Goal: Task Accomplishment & Management: Complete application form

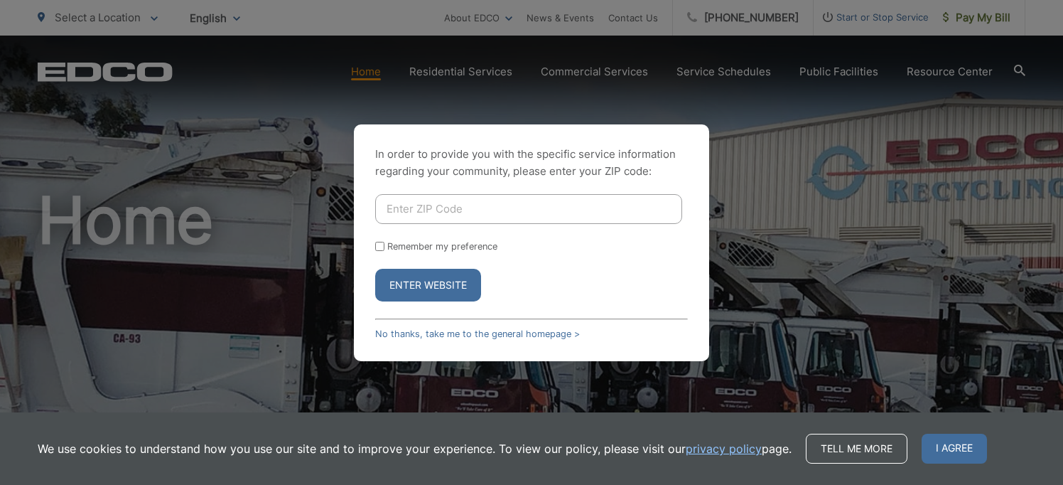
click at [429, 213] on input "Enter ZIP Code" at bounding box center [528, 209] width 307 height 30
click at [411, 213] on input "Enter ZIP Code" at bounding box center [528, 209] width 307 height 30
type input "92014"
click at [378, 240] on form "92014 Remember my preference Enter Website" at bounding box center [531, 247] width 313 height 107
drag, startPoint x: 380, startPoint y: 244, endPoint x: 377, endPoint y: 252, distance: 8.8
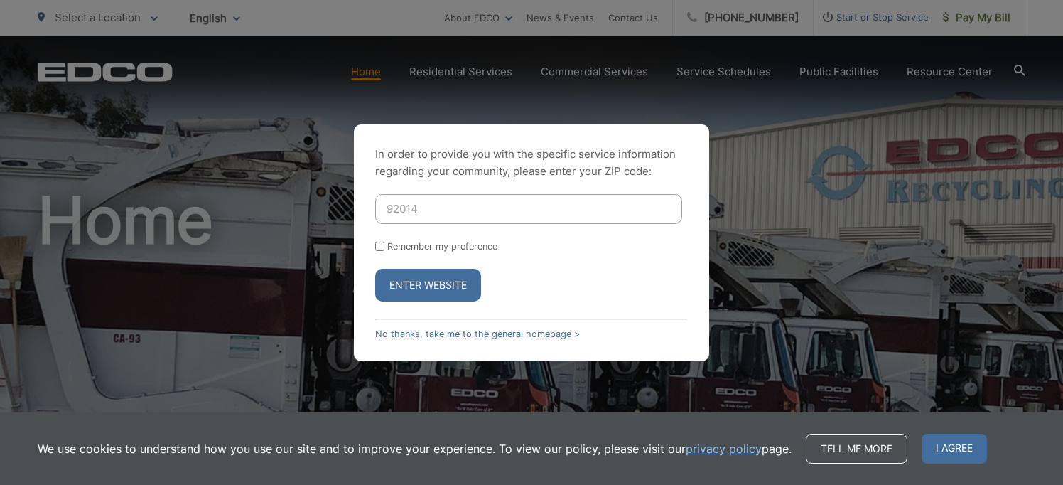
click at [377, 252] on form "92014 Remember my preference Enter Website" at bounding box center [531, 247] width 313 height 107
click at [377, 244] on input "Remember my preference" at bounding box center [379, 246] width 9 height 9
checkbox input "true"
click at [416, 287] on button "Enter Website" at bounding box center [428, 285] width 106 height 33
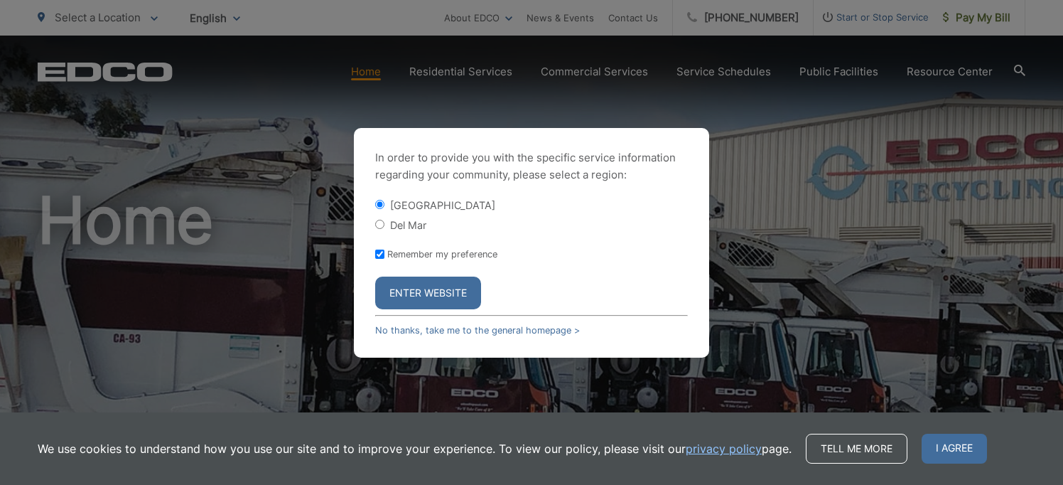
click at [380, 222] on input "Del Mar" at bounding box center [379, 224] width 9 height 9
radio input "true"
click at [428, 294] on button "Enter Website" at bounding box center [428, 292] width 106 height 33
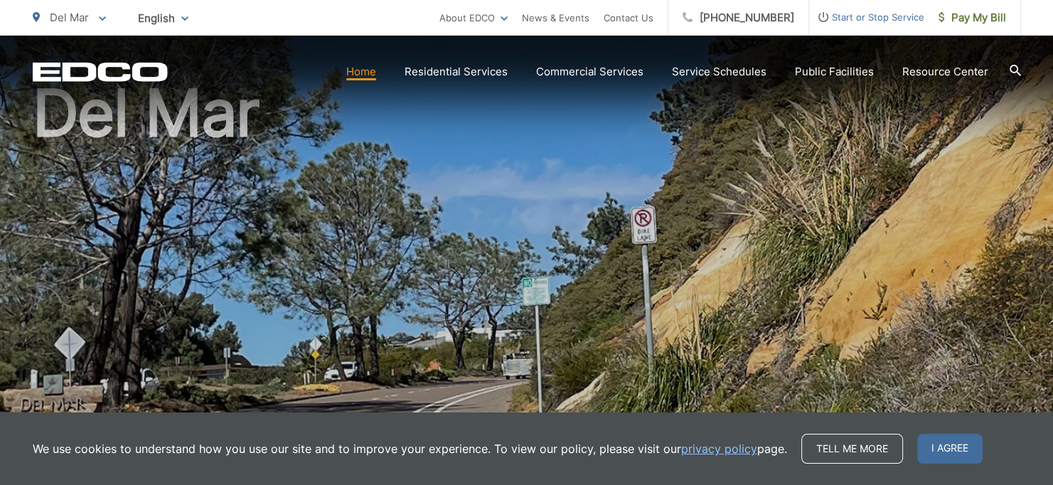
scroll to position [107, 0]
click at [954, 441] on span "I agree" at bounding box center [949, 449] width 65 height 30
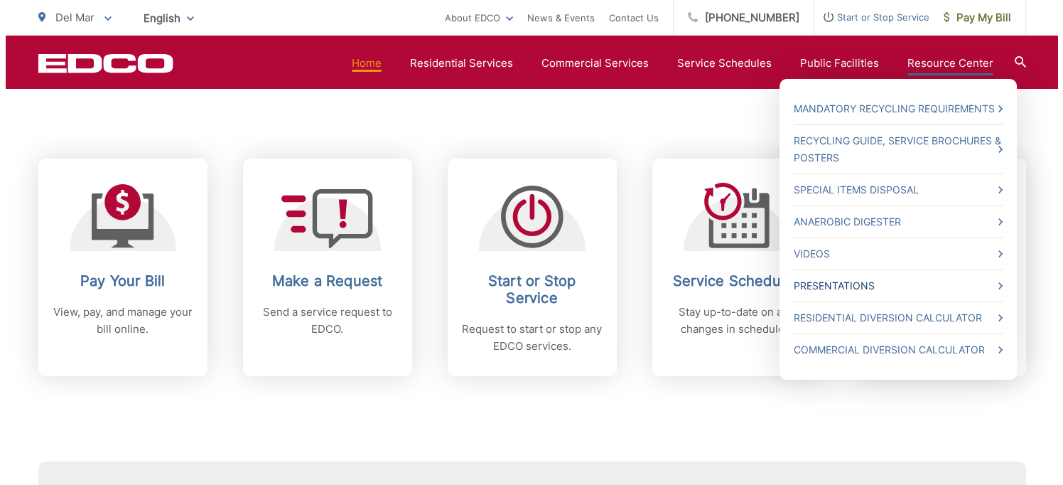
scroll to position [550, 0]
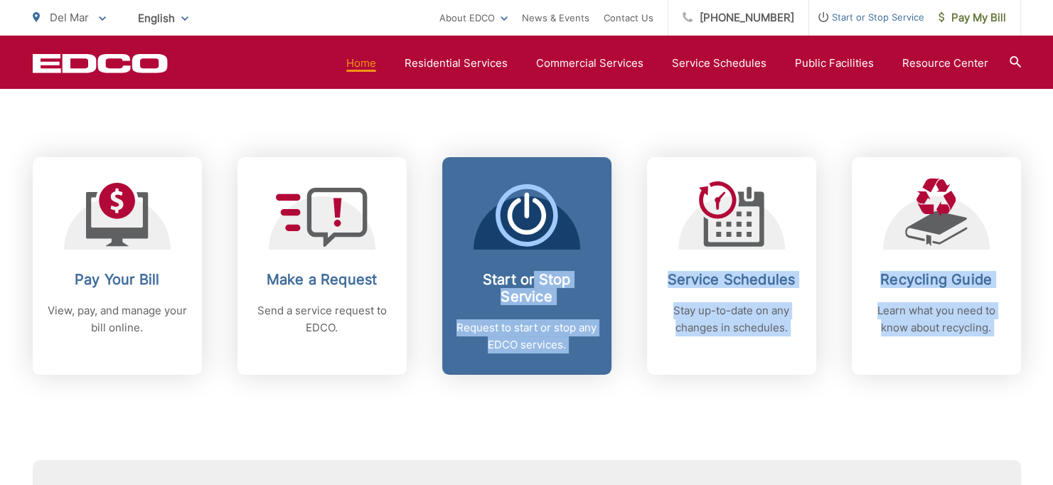
drag, startPoint x: 333, startPoint y: 430, endPoint x: 534, endPoint y: 279, distance: 252.3
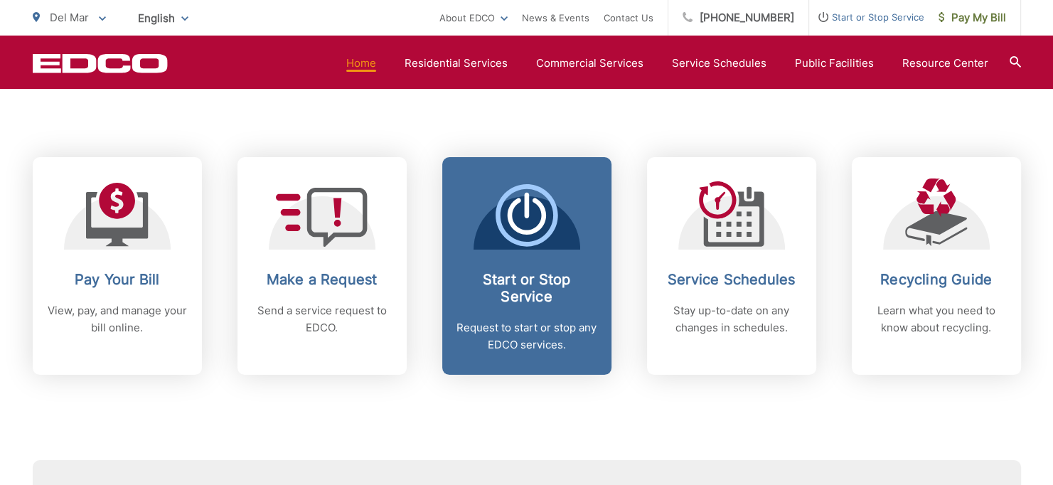
click at [529, 280] on h2 "Start or Stop Service" at bounding box center [526, 288] width 141 height 34
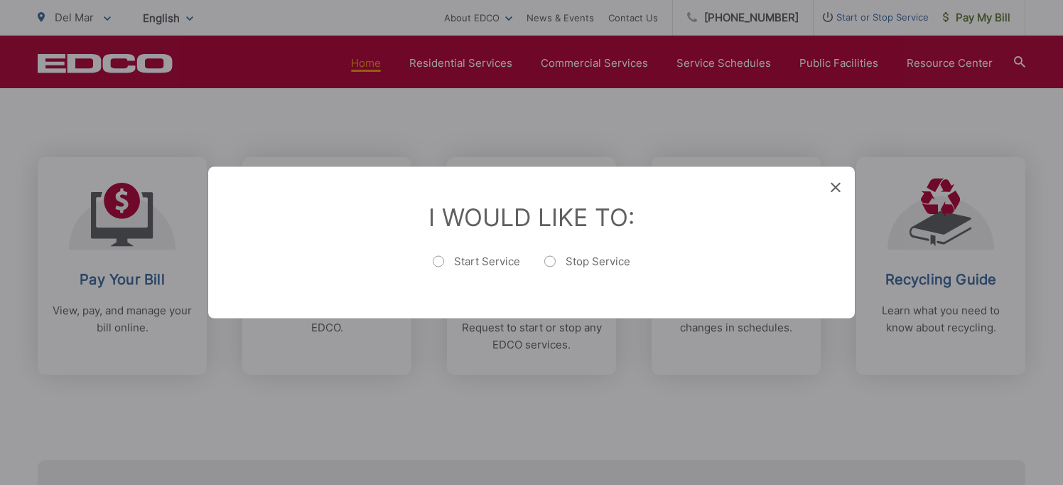
click at [432, 257] on ul "Start Service Stop Service" at bounding box center [532, 268] width 590 height 30
click at [446, 261] on label "Start Service" at bounding box center [476, 268] width 87 height 28
radio input "true"
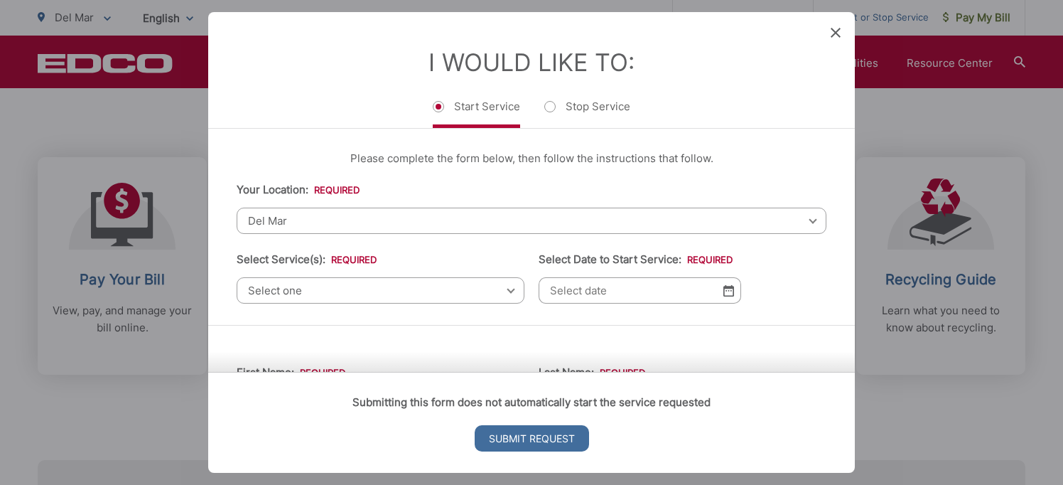
click at [485, 286] on span "Select one" at bounding box center [381, 290] width 288 height 26
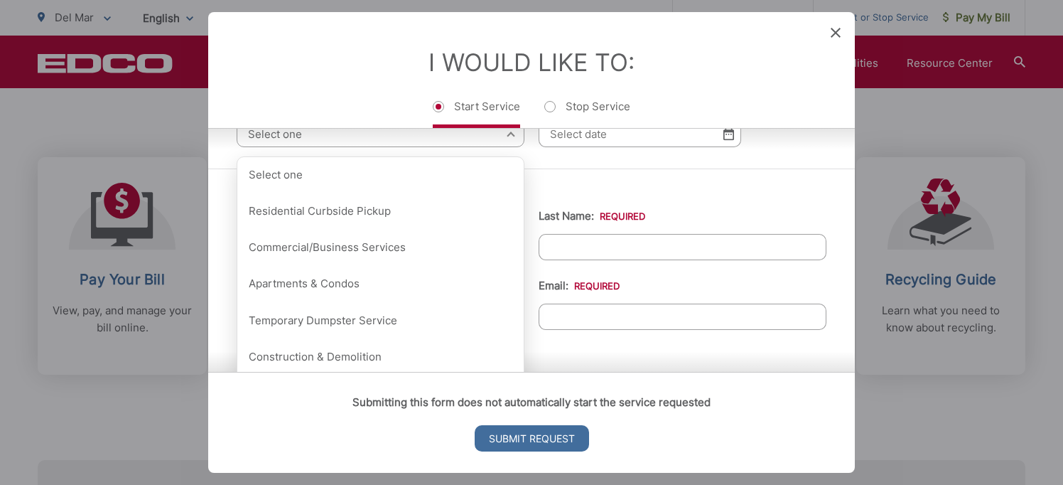
scroll to position [158, 0]
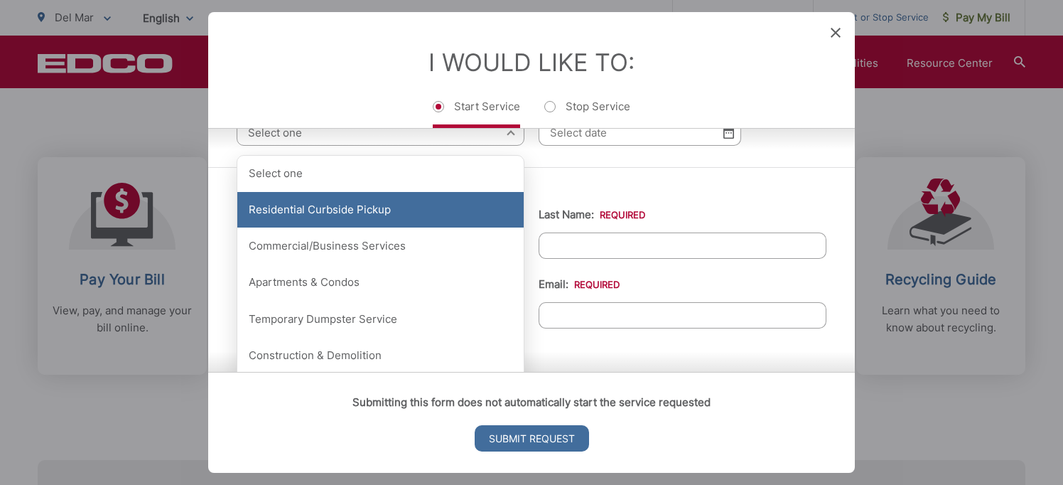
click at [312, 208] on div "Residential Curbside Pickup" at bounding box center [380, 210] width 286 height 36
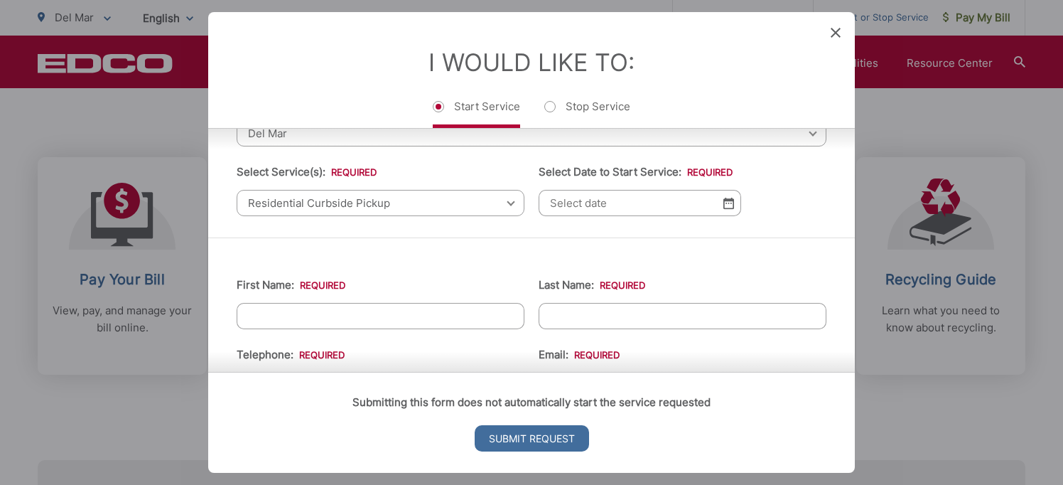
scroll to position [87, 0]
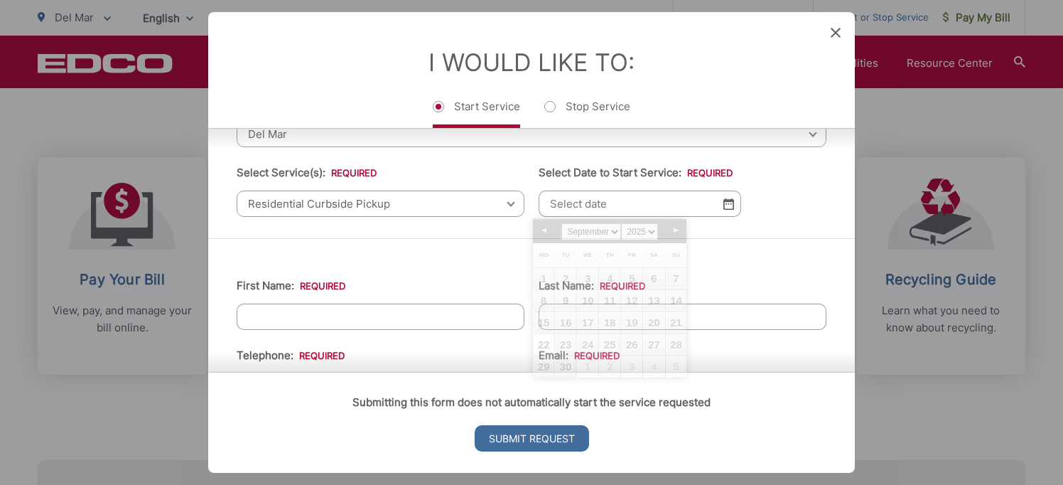
click at [566, 203] on input "Select Date to Start Service: *" at bounding box center [640, 203] width 203 height 26
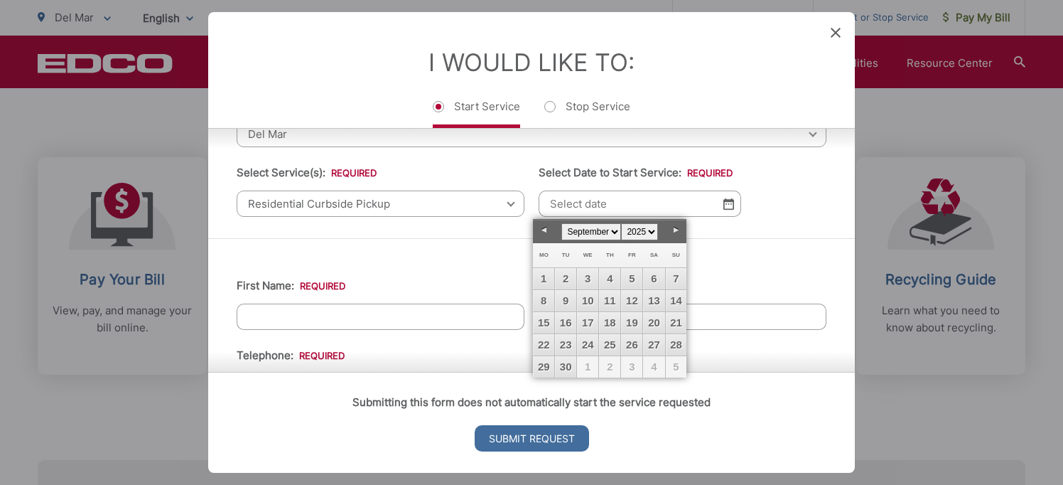
click at [608, 232] on select "January February March April May June July August September October November De…" at bounding box center [591, 231] width 60 height 17
click at [588, 279] on link "1" at bounding box center [587, 278] width 21 height 21
type input "10/01/2025"
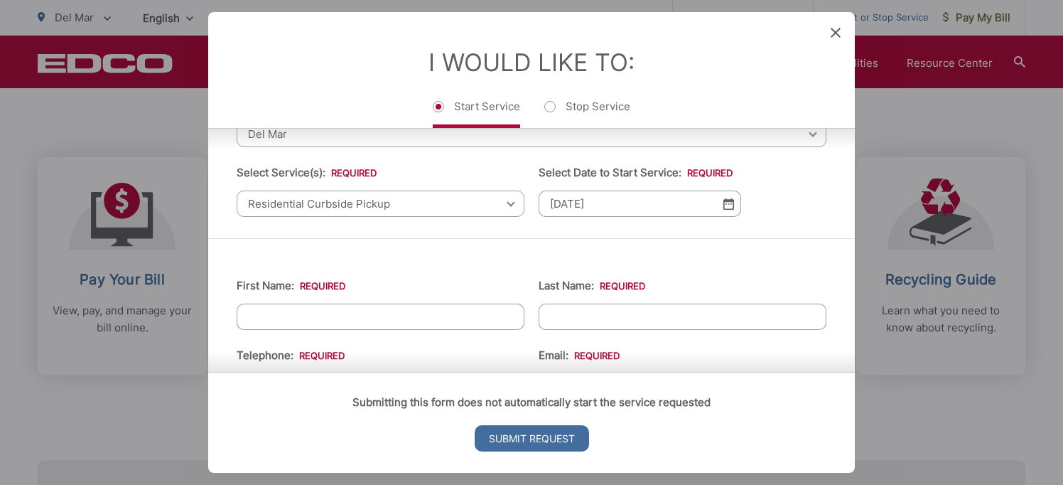
click at [321, 303] on input "First Name: *" at bounding box center [381, 316] width 288 height 26
type input "Bryan"
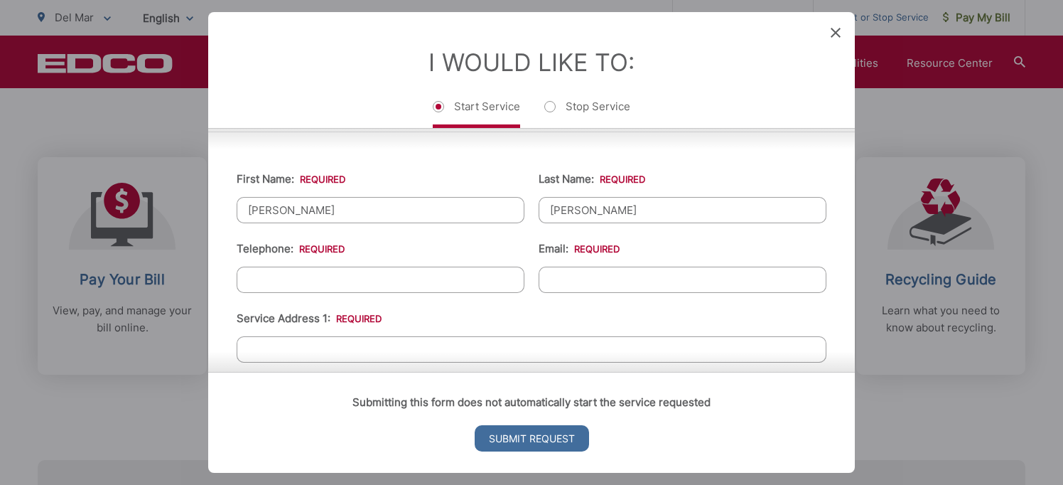
scroll to position [198, 0]
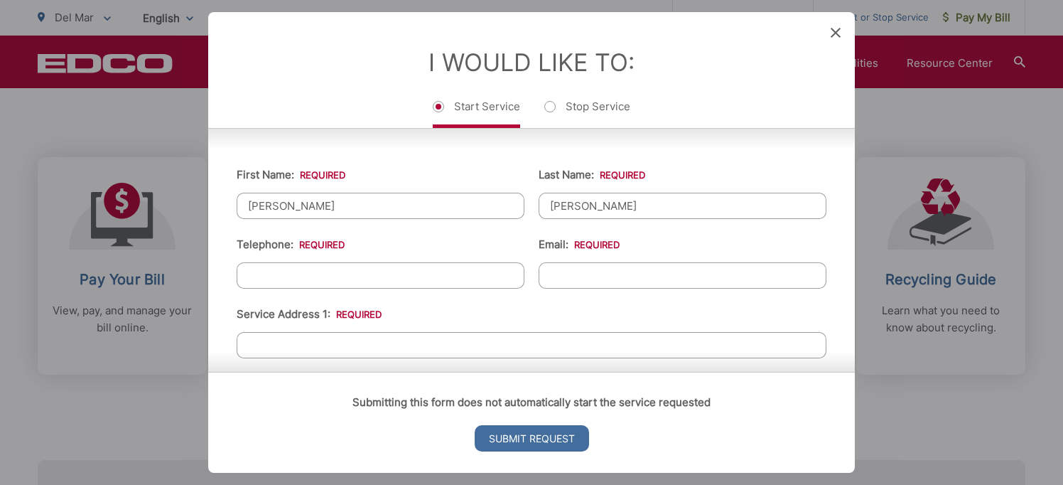
type input "Wente"
click at [267, 267] on input "(___) ___-____" at bounding box center [381, 275] width 288 height 26
type input "(651) 472-1963"
click at [591, 288] on ul "First Name: * Bryan Last Name: * Wente Telephone: * (651) 472-1963 Email: * Ser…" at bounding box center [532, 459] width 590 height 621
click at [583, 267] on input "Email: *" at bounding box center [683, 275] width 288 height 26
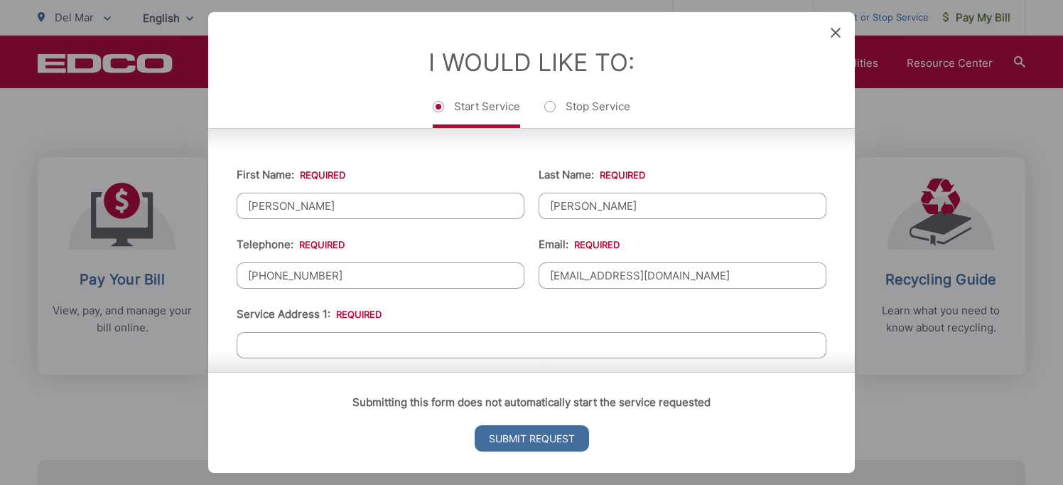
type input "bryanwente@gmail.com"
click at [322, 332] on input "Service Address 1: *" at bounding box center [532, 345] width 590 height 26
click at [309, 337] on input "675" at bounding box center [532, 345] width 590 height 26
type input "675 Rimini Road, Del Mar 92014"
click at [538, 434] on input "Submit Request" at bounding box center [532, 438] width 114 height 26
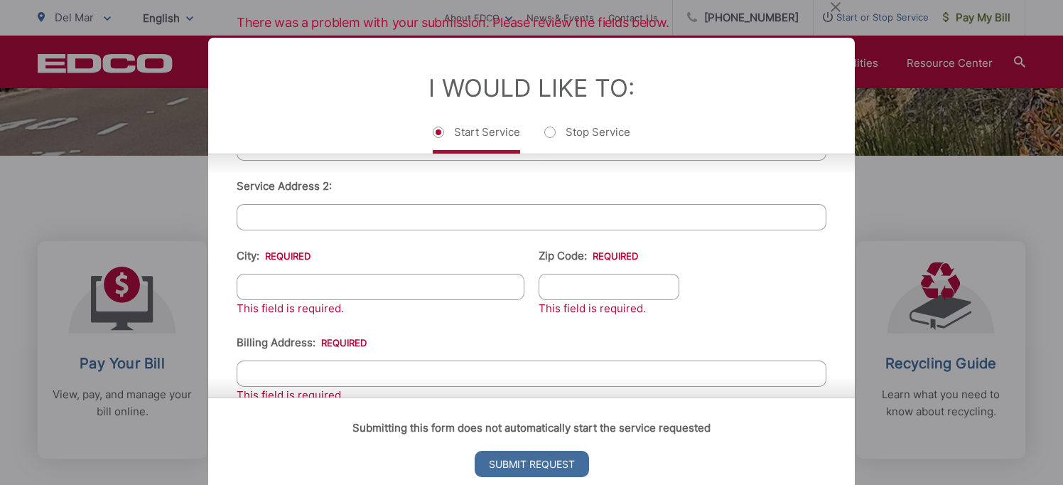
scroll to position [277, 0]
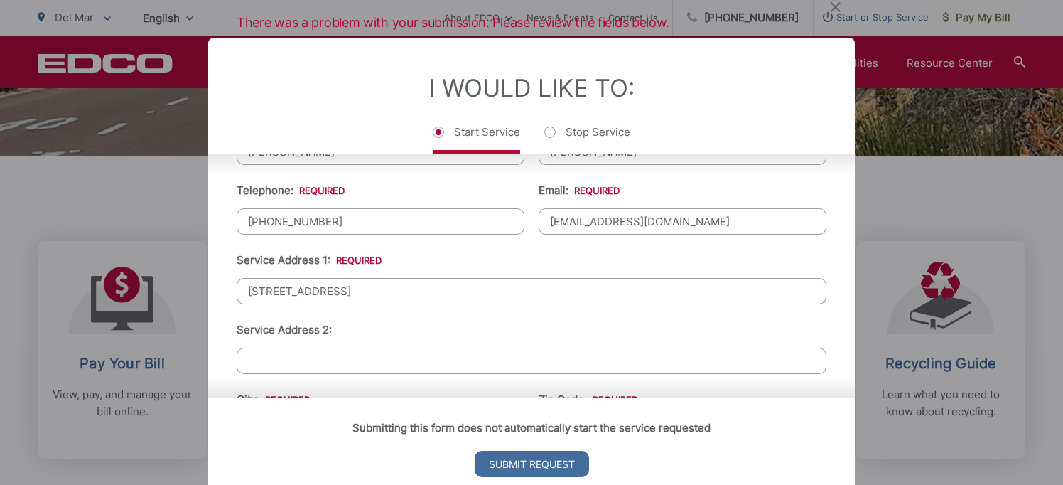
drag, startPoint x: 456, startPoint y: 285, endPoint x: 332, endPoint y: 296, distance: 124.9
click at [332, 296] on input "675 Rimini Road, Del Mar 92014" at bounding box center [532, 291] width 590 height 26
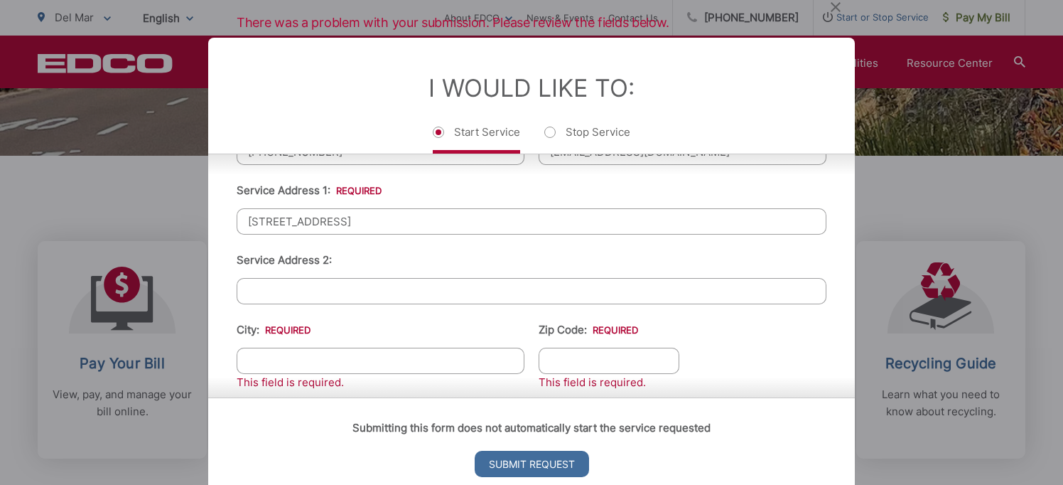
scroll to position [348, 0]
type input "675 Rimini Road"
click at [289, 350] on input "City: *" at bounding box center [381, 359] width 288 height 26
type input "Del Mar"
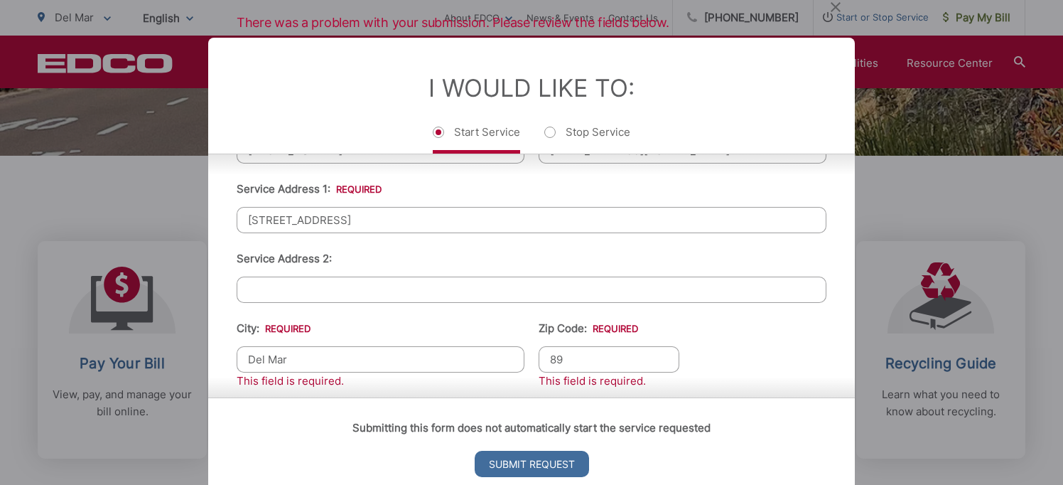
type input "8"
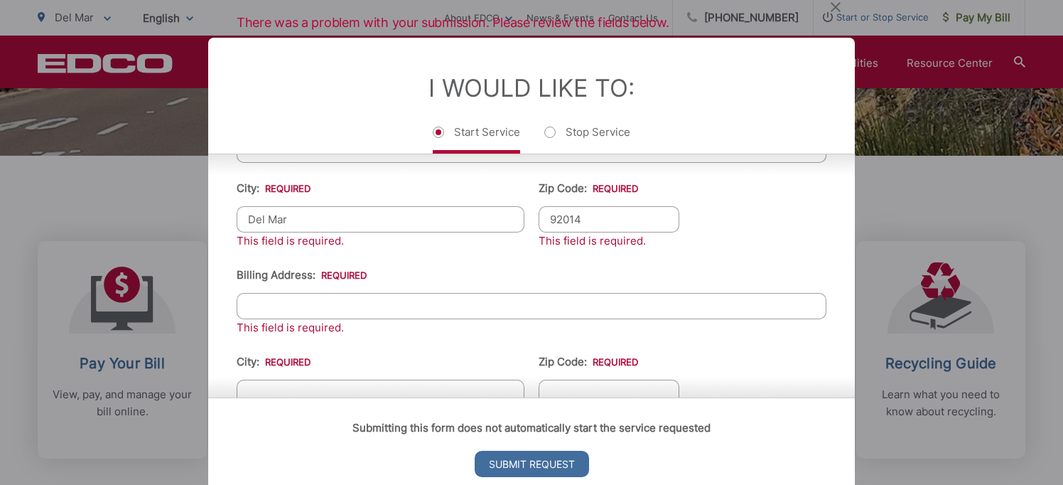
scroll to position [489, 0]
type input "92014"
click at [270, 311] on input "Billing Address: *" at bounding box center [532, 305] width 590 height 26
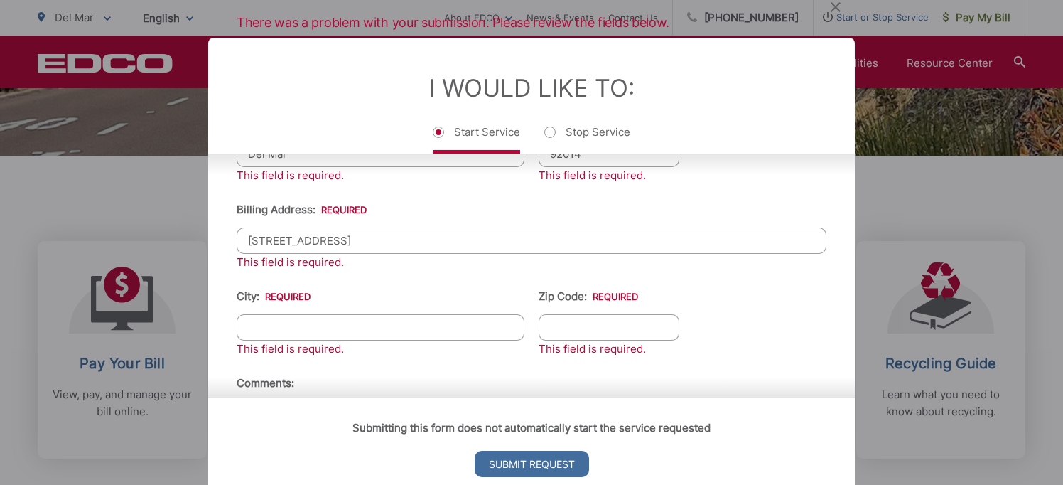
scroll to position [570, 0]
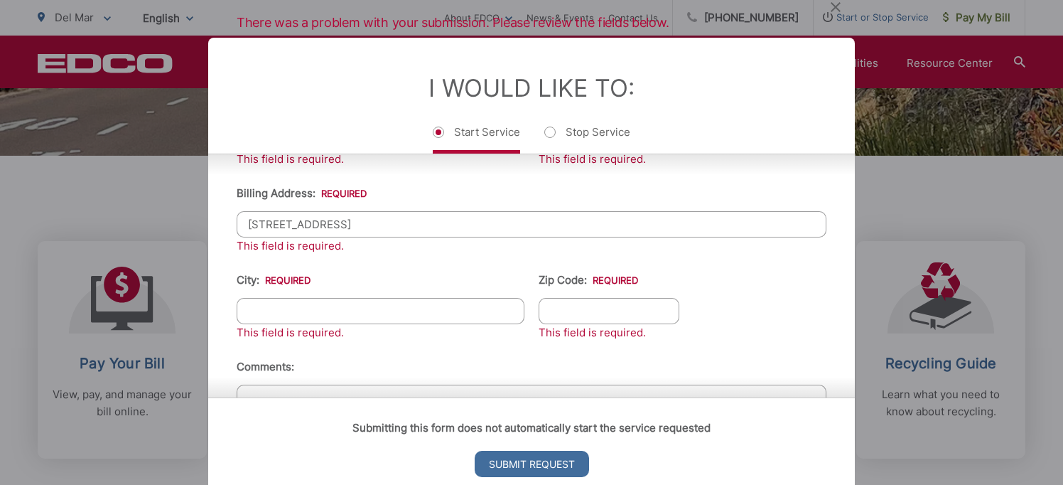
type input "675 Rimini Road"
click at [270, 311] on input "City: *" at bounding box center [381, 311] width 288 height 26
type input "Del Mar"
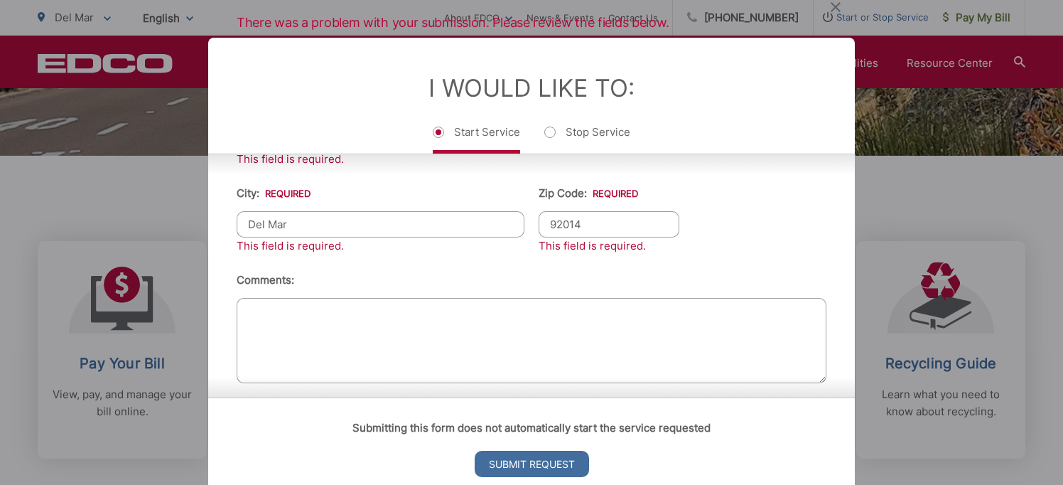
scroll to position [663, 0]
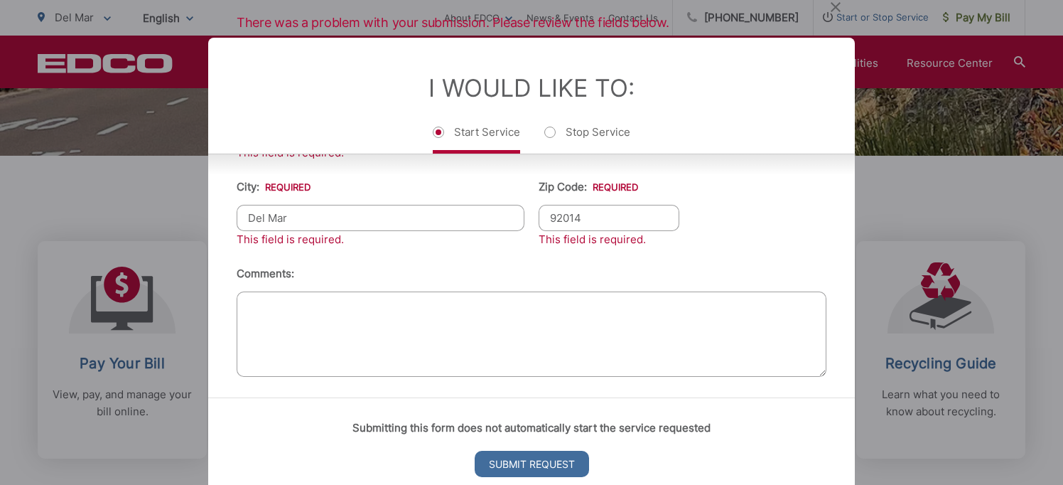
type input "92014"
click at [410, 307] on textarea "Comments:" at bounding box center [532, 333] width 590 height 85
click at [515, 466] on input "Submit Request" at bounding box center [532, 464] width 114 height 26
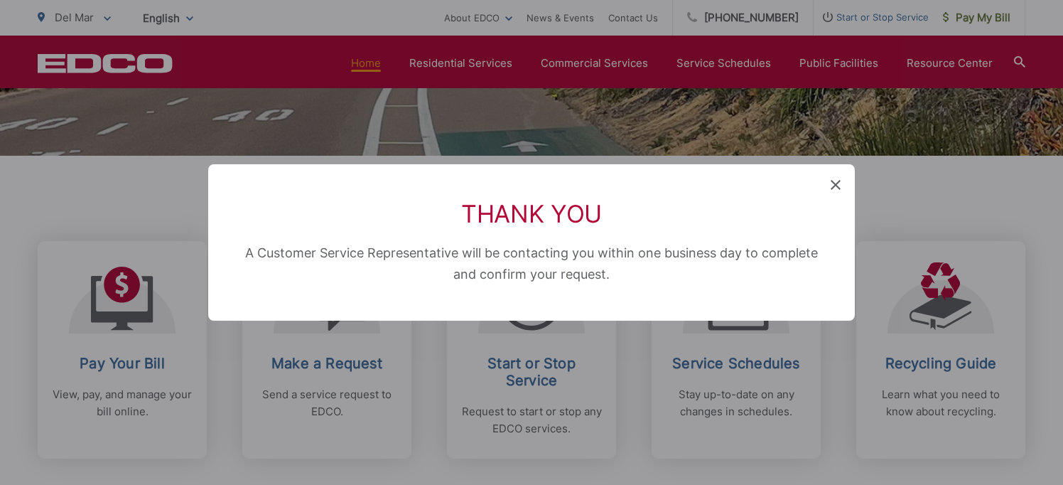
scroll to position [14, 6]
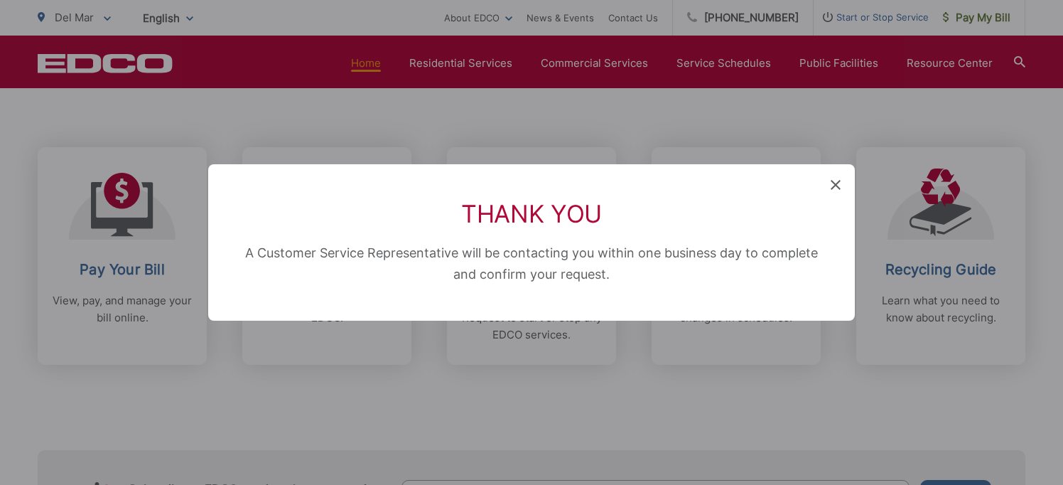
click at [832, 188] on icon at bounding box center [836, 185] width 10 height 10
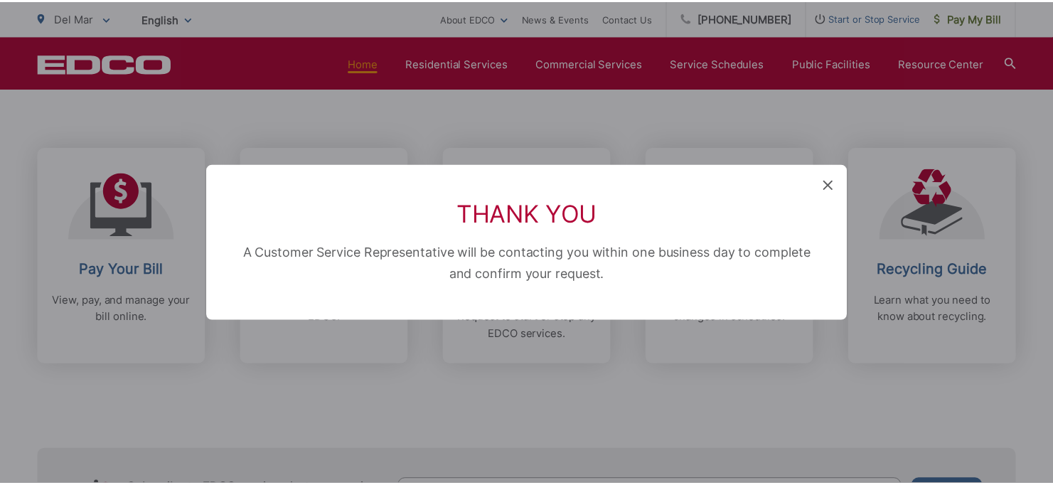
scroll to position [550, 0]
